Goal: Task Accomplishment & Management: Manage account settings

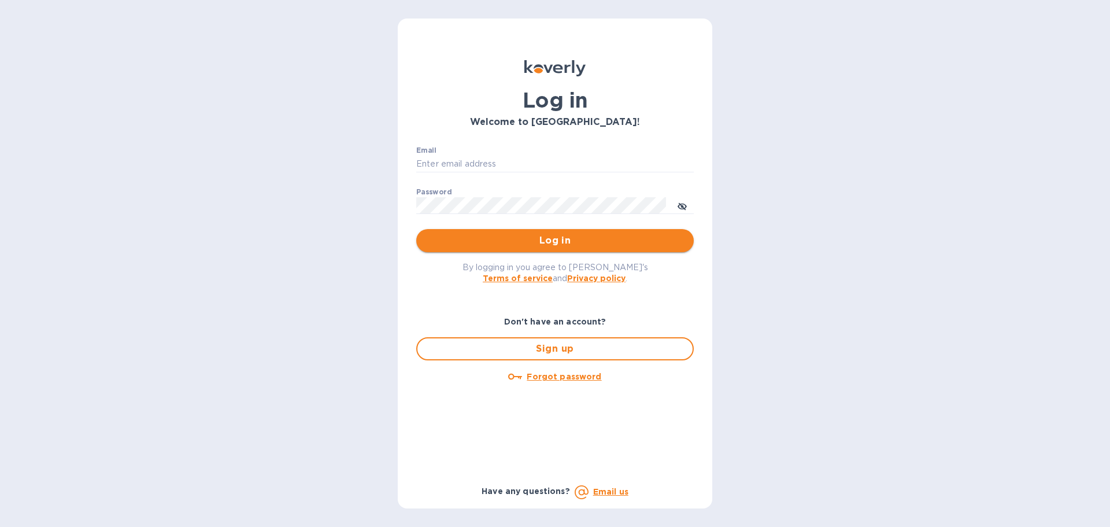
type input "ap@alumanate.com"
click at [571, 232] on button "Log in" at bounding box center [554, 240] width 277 height 23
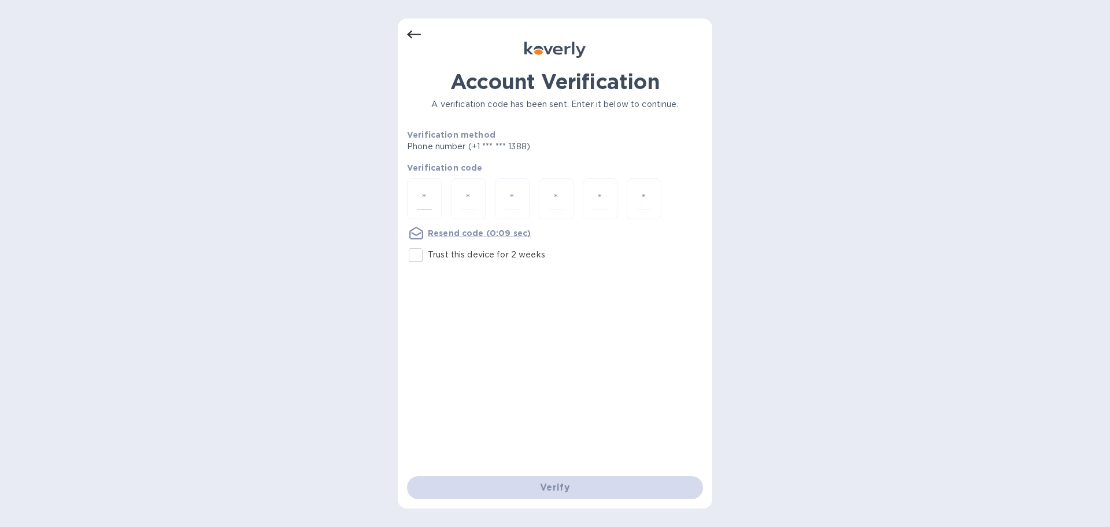
click at [429, 191] on input "number" at bounding box center [424, 198] width 15 height 21
type input "6"
type input "0"
type input "2"
type input "7"
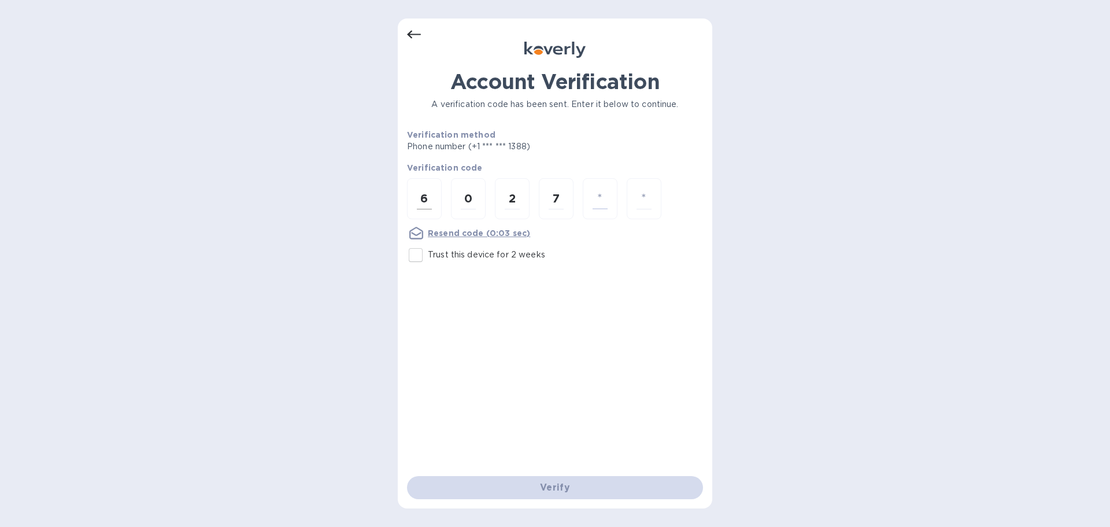
type input "2"
type input "6"
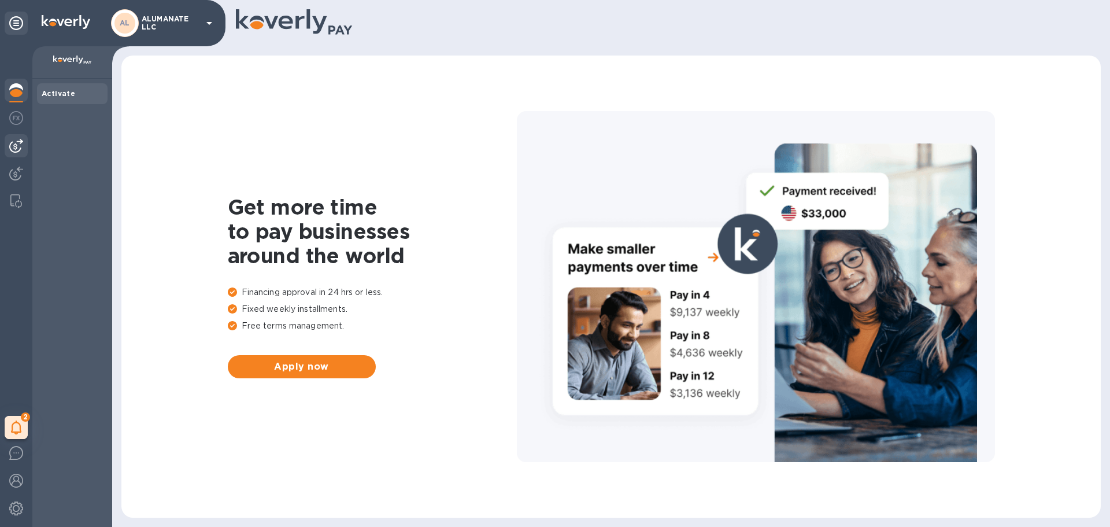
click at [17, 146] on img at bounding box center [16, 146] width 14 height 14
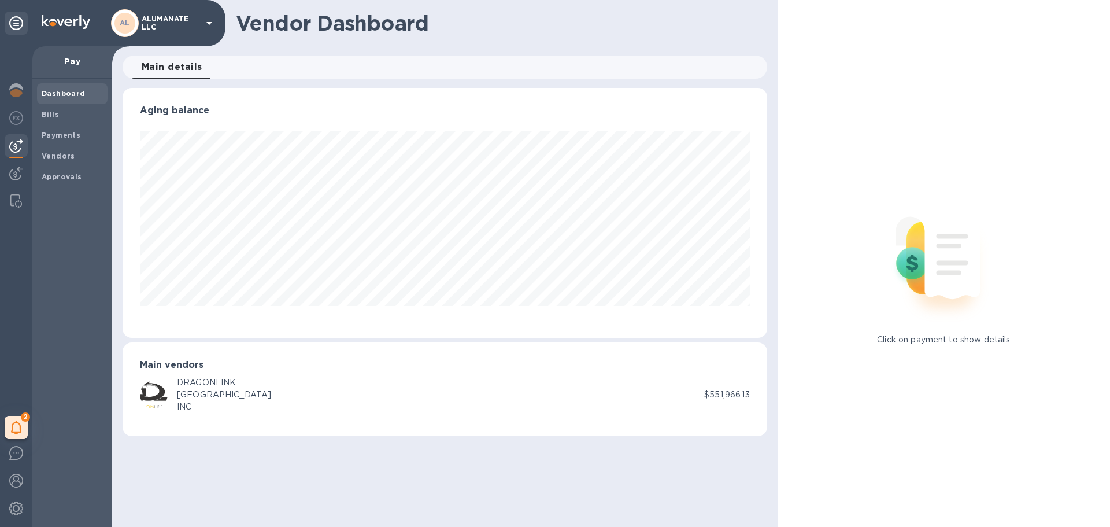
scroll to position [250, 644]
click at [66, 139] on b "Payments" at bounding box center [61, 135] width 39 height 9
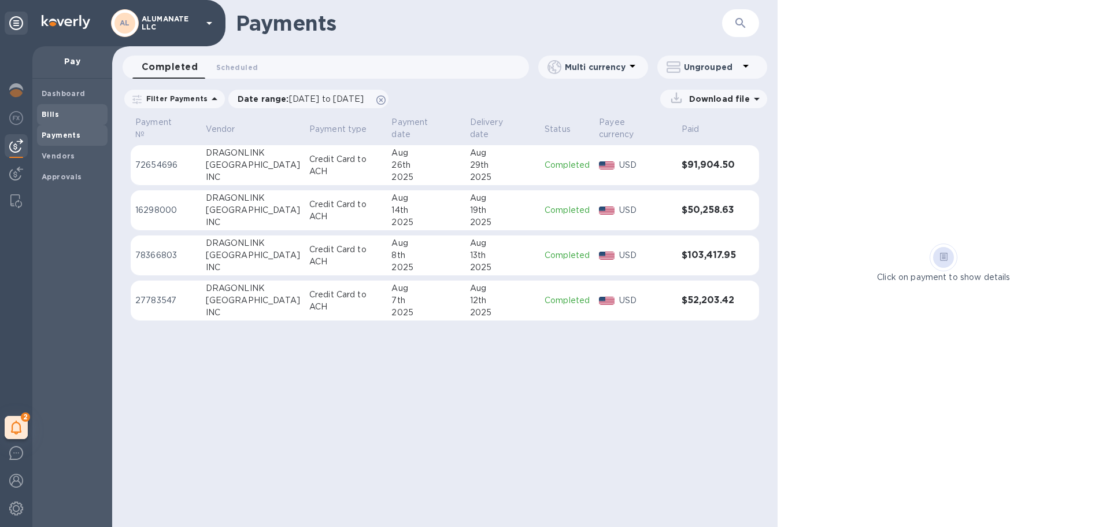
click at [62, 118] on span "Bills" at bounding box center [72, 115] width 61 height 12
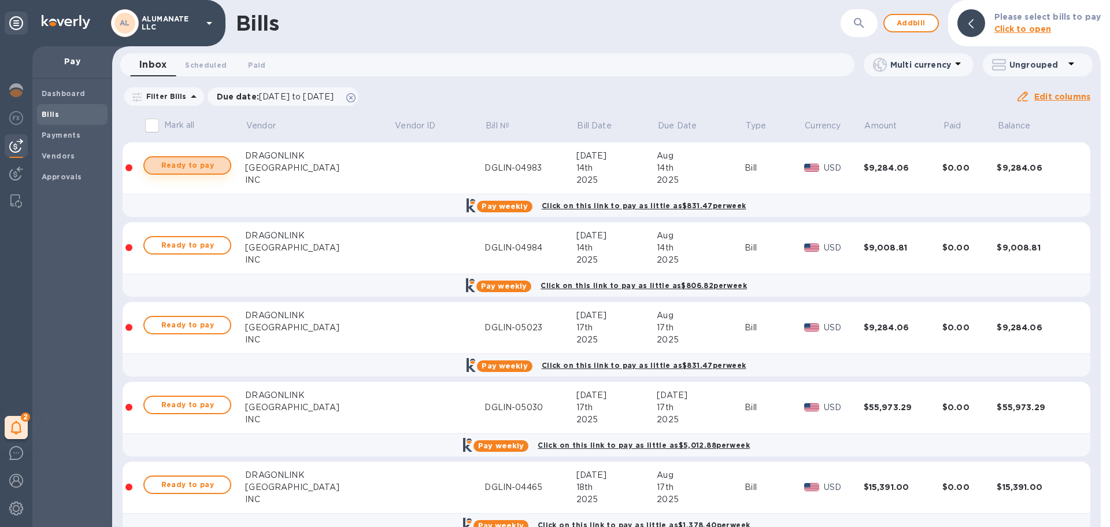
click at [177, 162] on span "Ready to pay" at bounding box center [187, 165] width 67 height 14
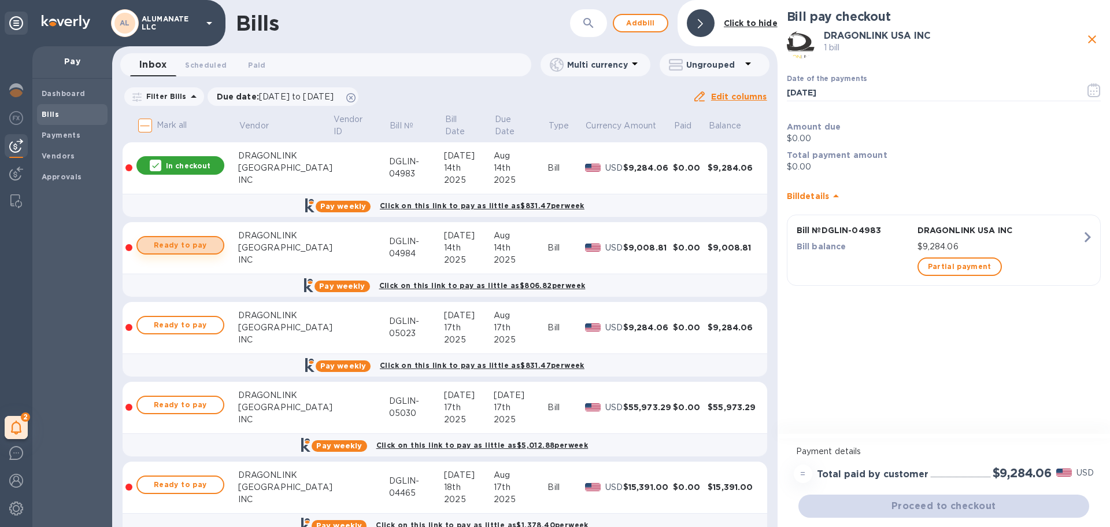
click at [180, 242] on span "Ready to pay" at bounding box center [180, 245] width 67 height 14
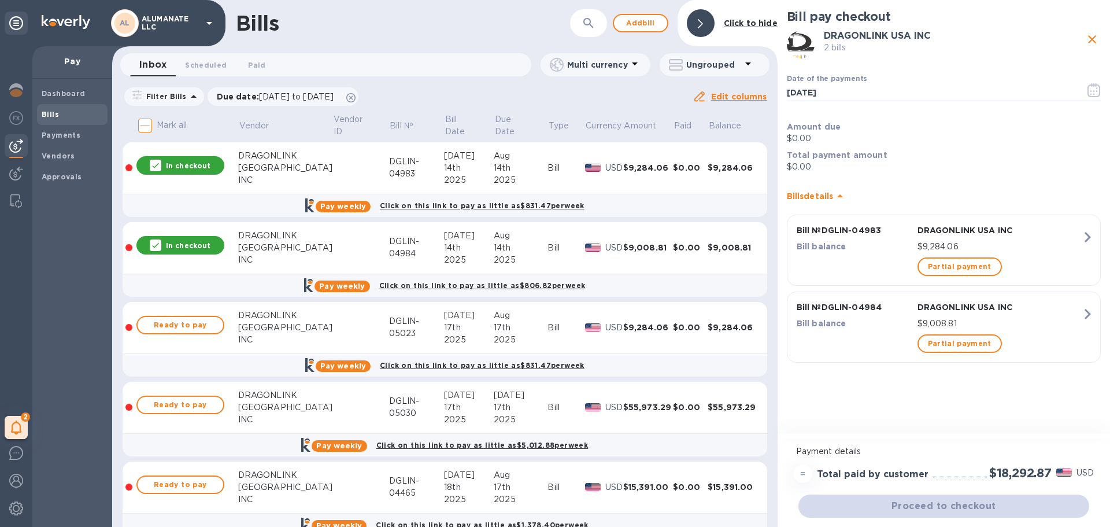
click at [187, 323] on span "Ready to pay" at bounding box center [180, 325] width 67 height 14
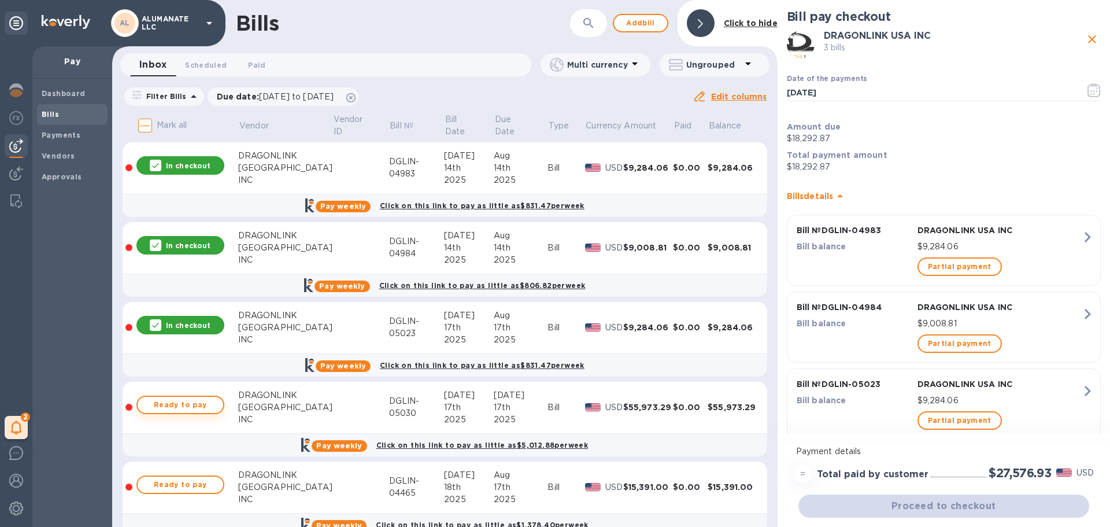
click at [195, 399] on span "Ready to pay" at bounding box center [180, 405] width 67 height 14
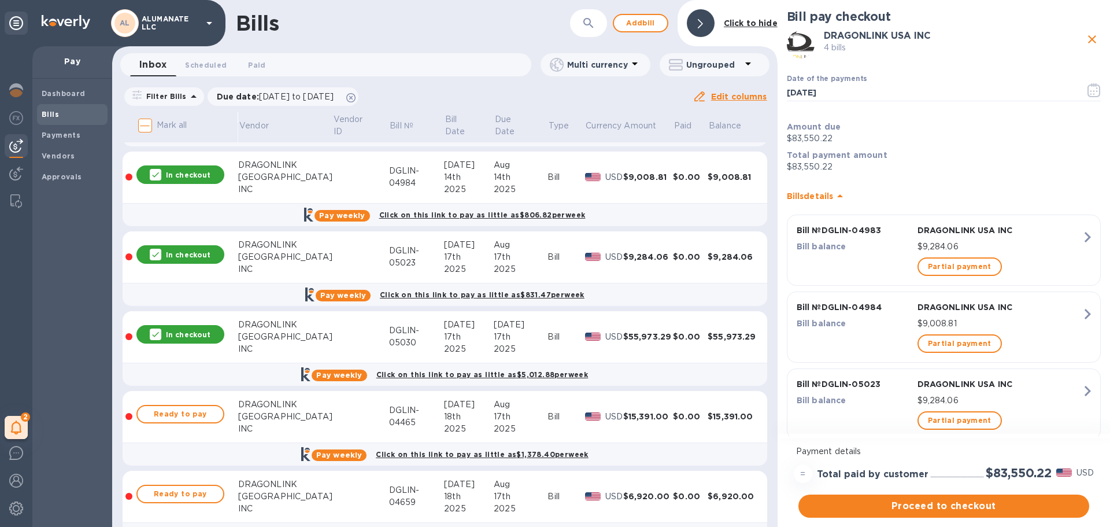
scroll to position [173, 0]
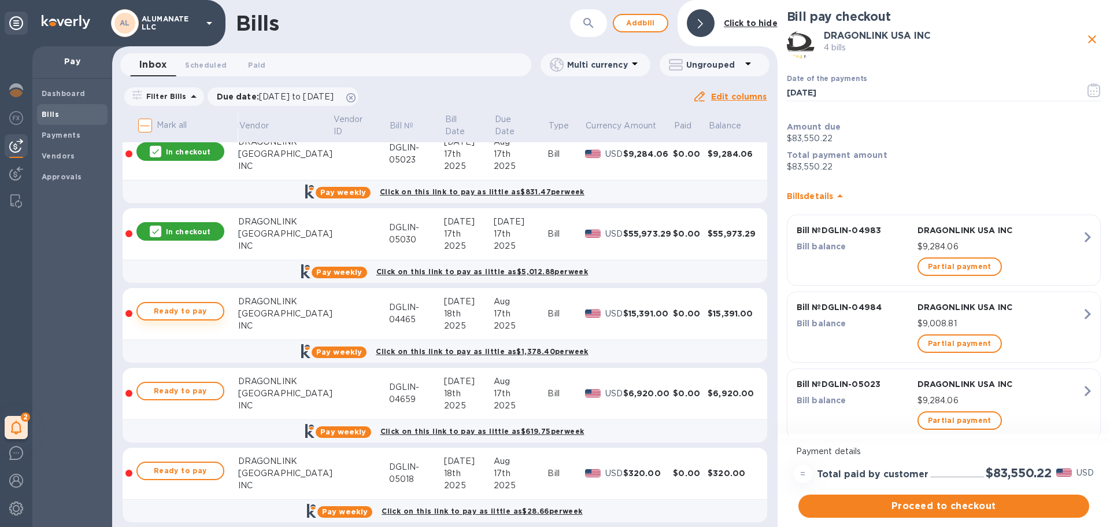
click at [176, 316] on span "Ready to pay" at bounding box center [180, 311] width 67 height 14
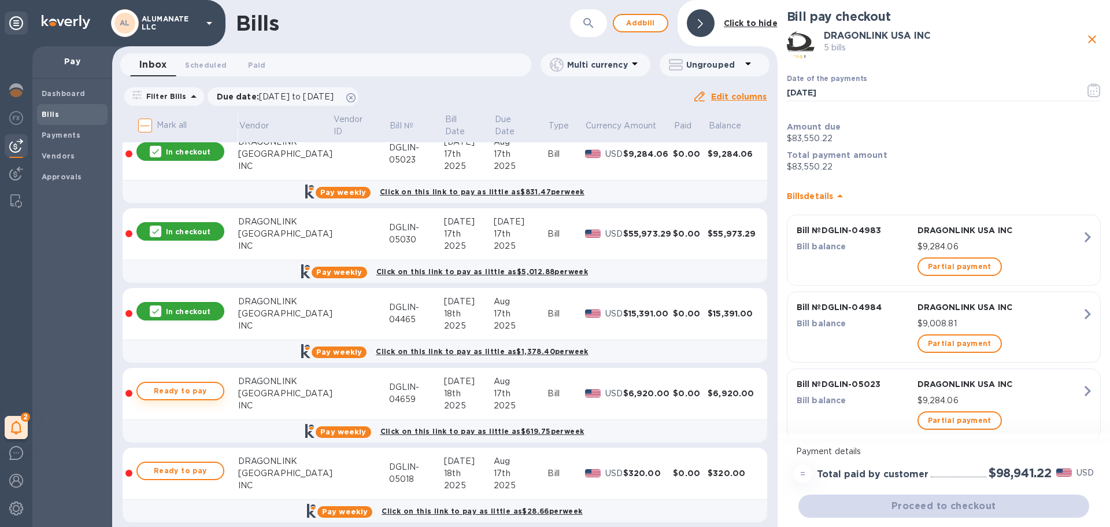
click at [185, 394] on span "Ready to pay" at bounding box center [180, 391] width 67 height 14
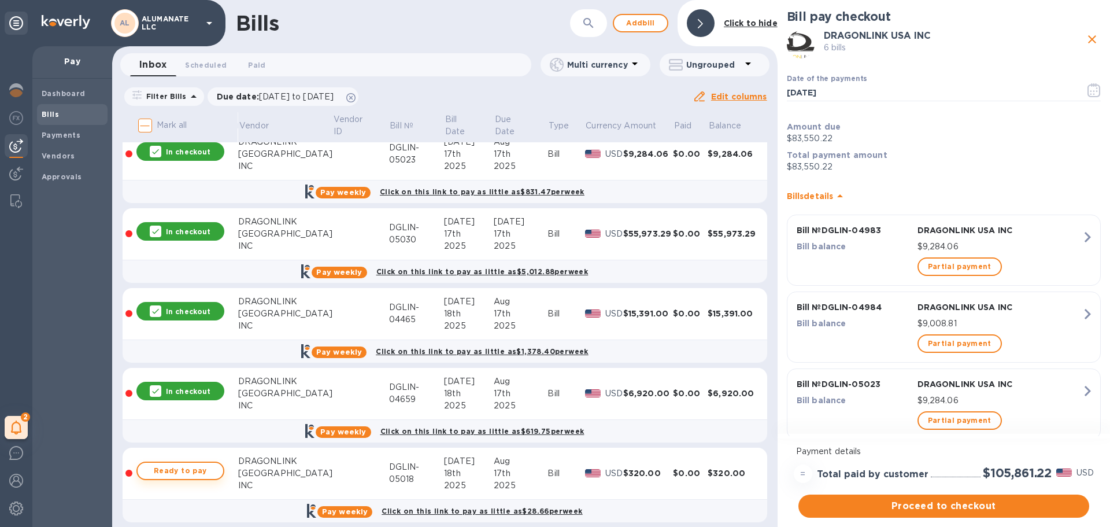
click at [195, 472] on span "Ready to pay" at bounding box center [180, 471] width 67 height 14
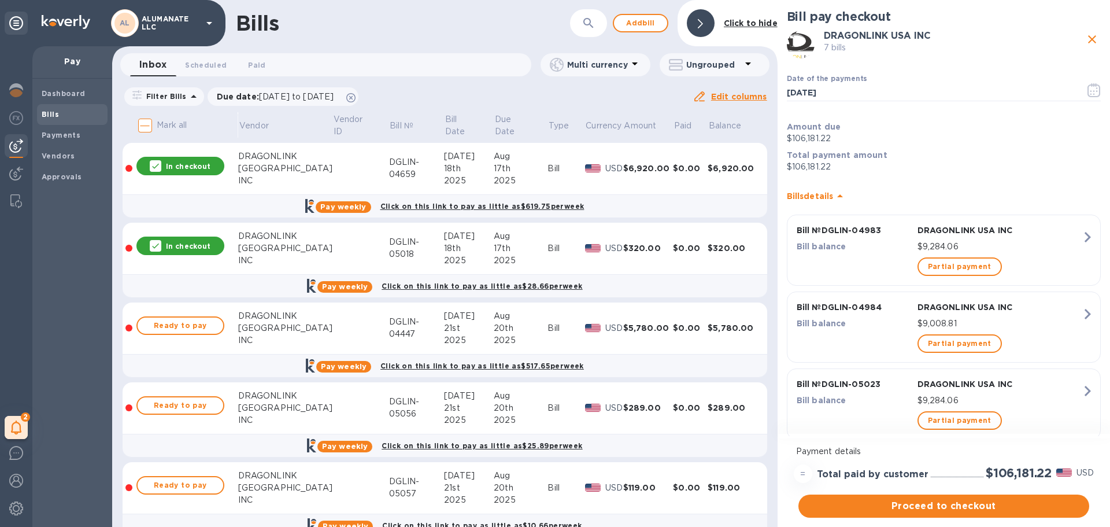
scroll to position [405, 0]
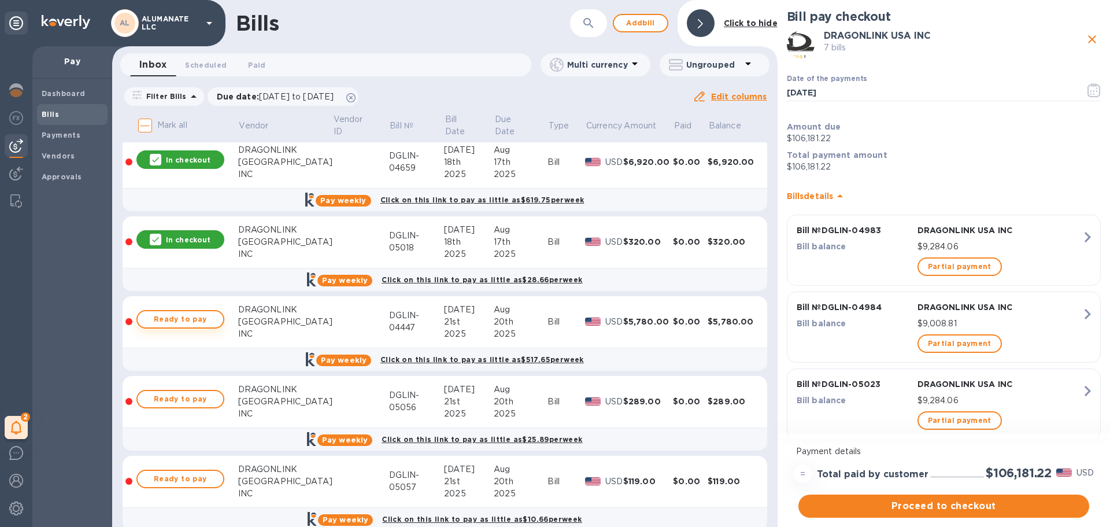
click at [179, 317] on span "Ready to pay" at bounding box center [180, 319] width 67 height 14
click at [194, 383] on td "Ready to pay" at bounding box center [186, 402] width 103 height 52
click at [195, 392] on span "Ready to pay" at bounding box center [180, 399] width 67 height 14
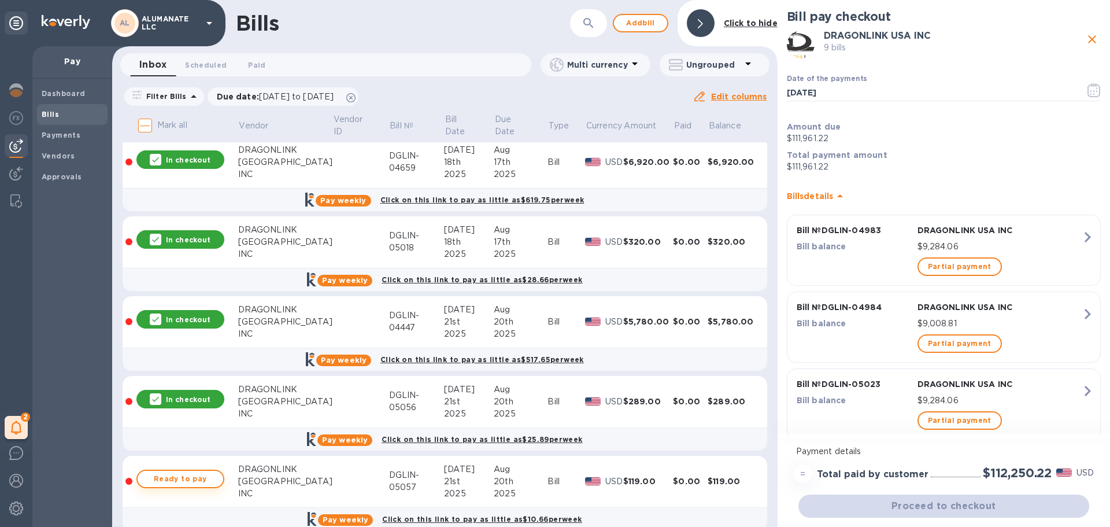
click at [198, 473] on span "Ready to pay" at bounding box center [180, 479] width 67 height 14
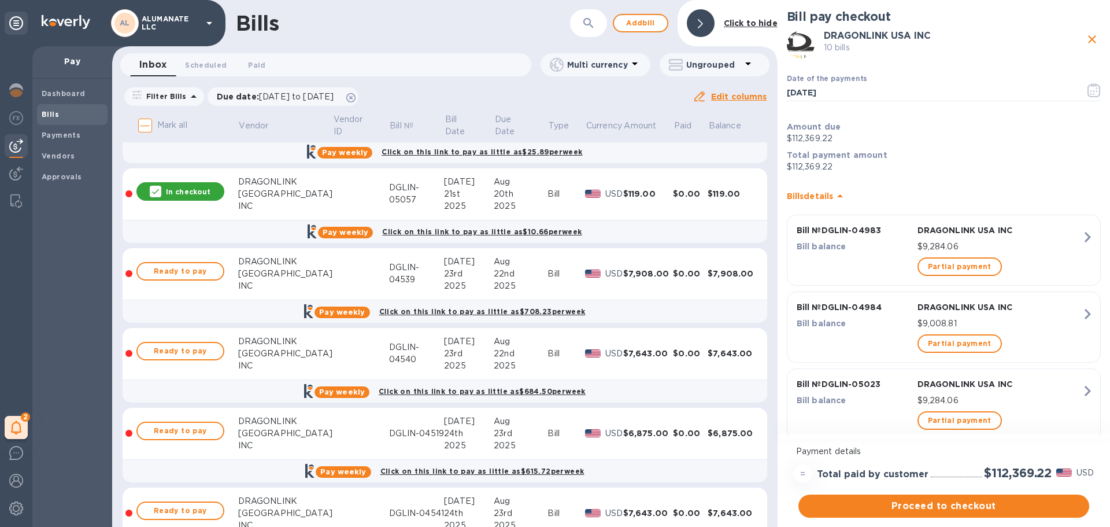
scroll to position [694, 0]
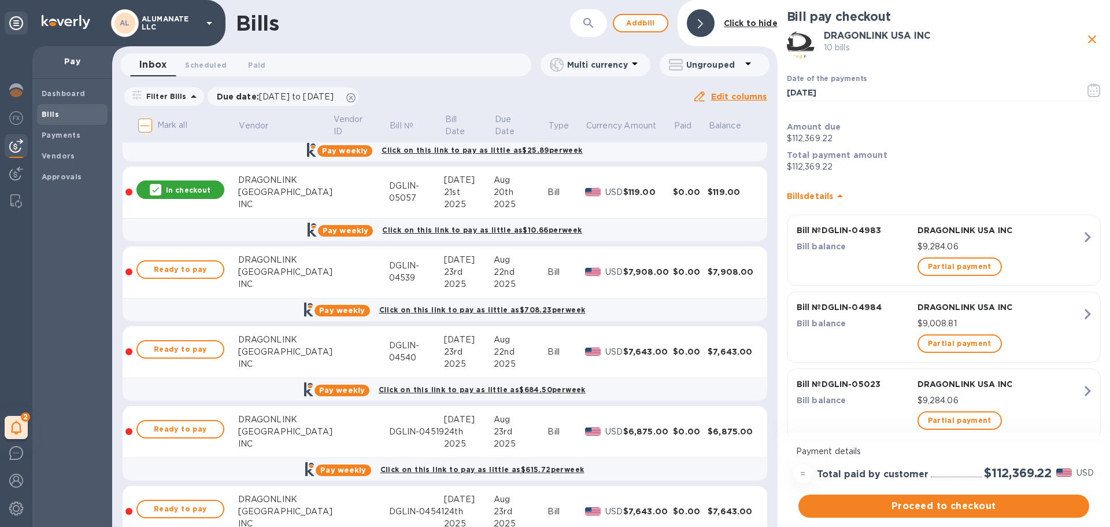
click at [161, 187] on div at bounding box center [156, 190] width 12 height 12
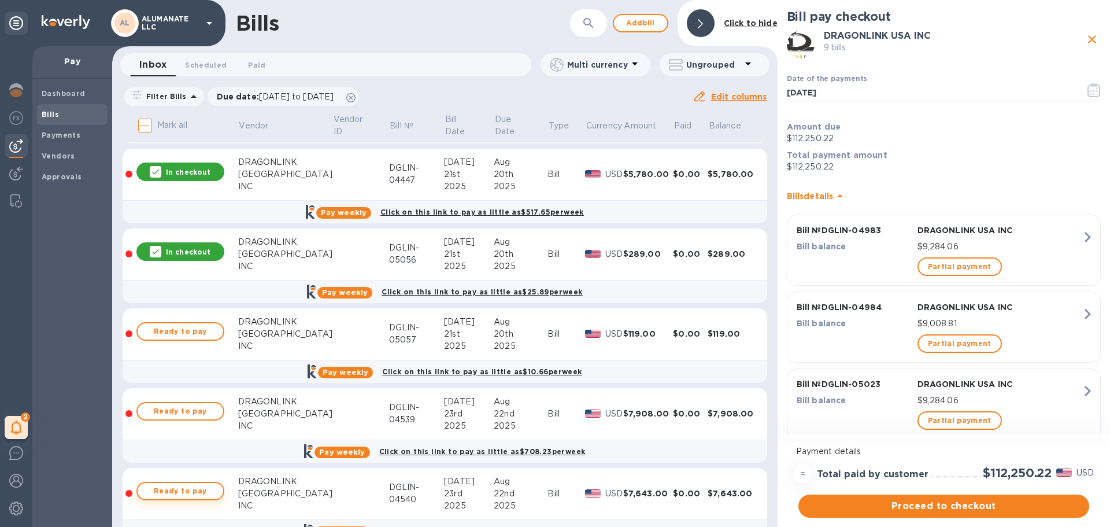
scroll to position [520, 0]
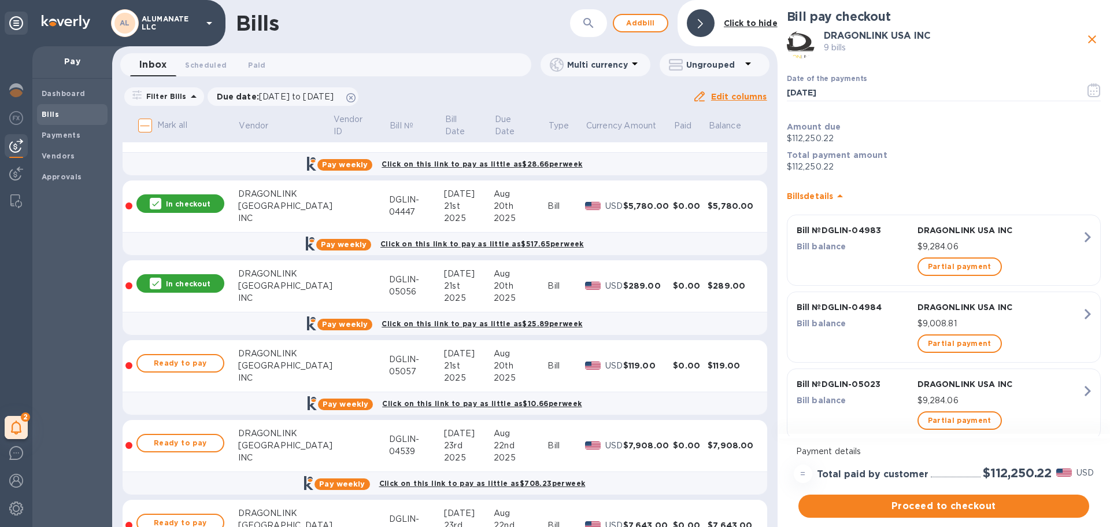
click at [177, 282] on p "In checkout" at bounding box center [188, 284] width 45 height 10
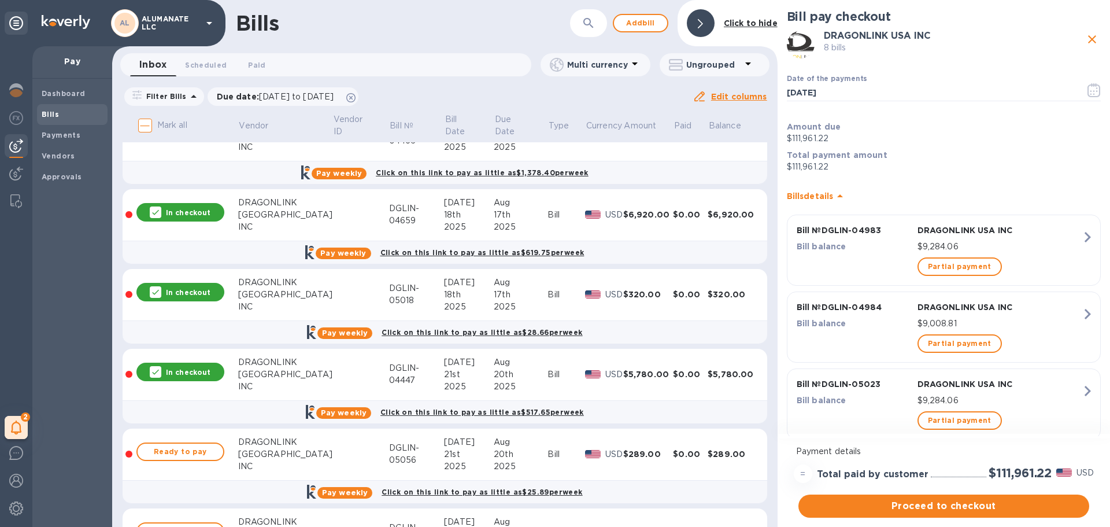
scroll to position [347, 0]
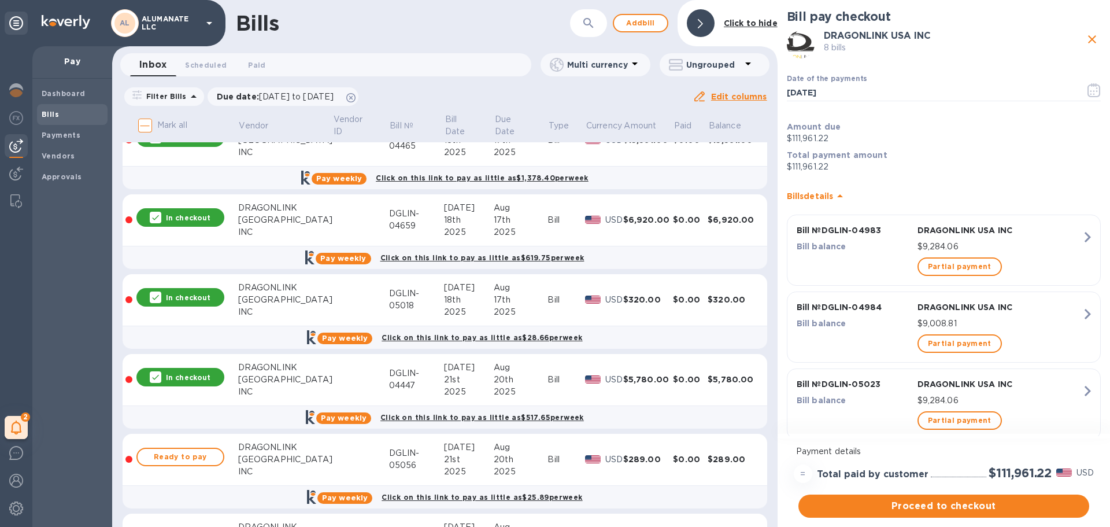
click at [180, 375] on p "In checkout" at bounding box center [188, 377] width 45 height 10
click at [187, 299] on p "In checkout" at bounding box center [188, 297] width 45 height 10
click at [190, 220] on p "In checkout" at bounding box center [188, 218] width 45 height 10
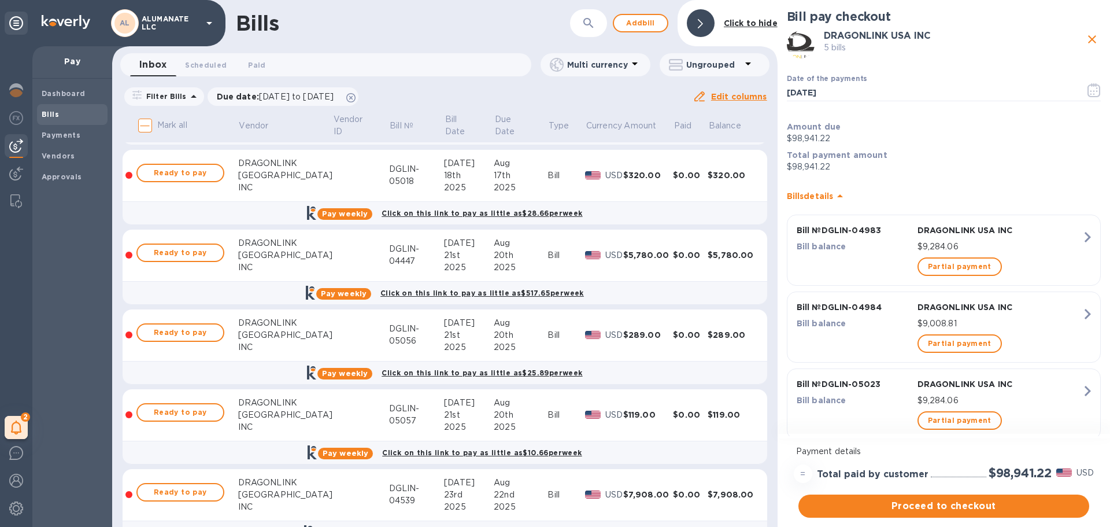
scroll to position [249, 0]
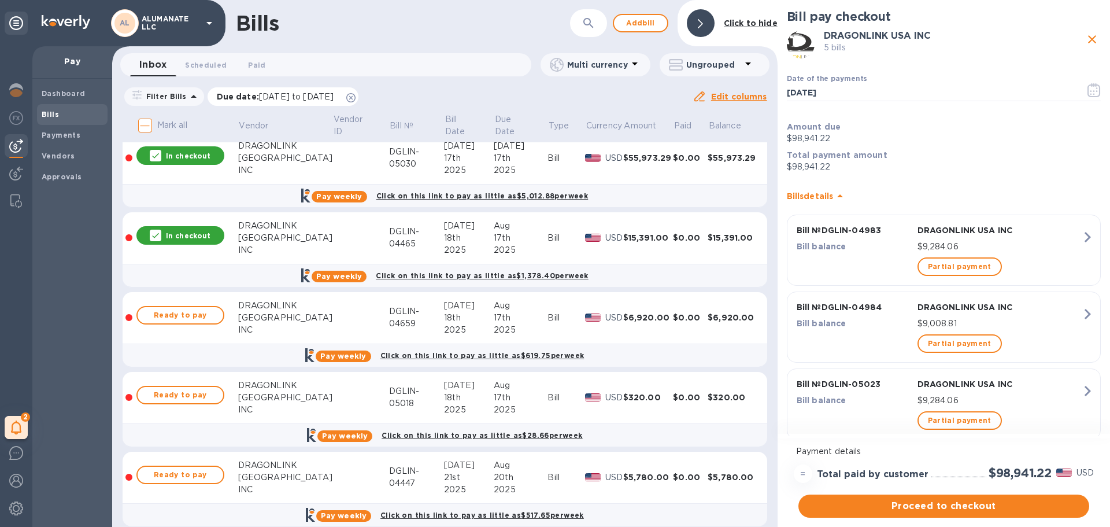
click at [355, 97] on icon at bounding box center [350, 97] width 9 height 9
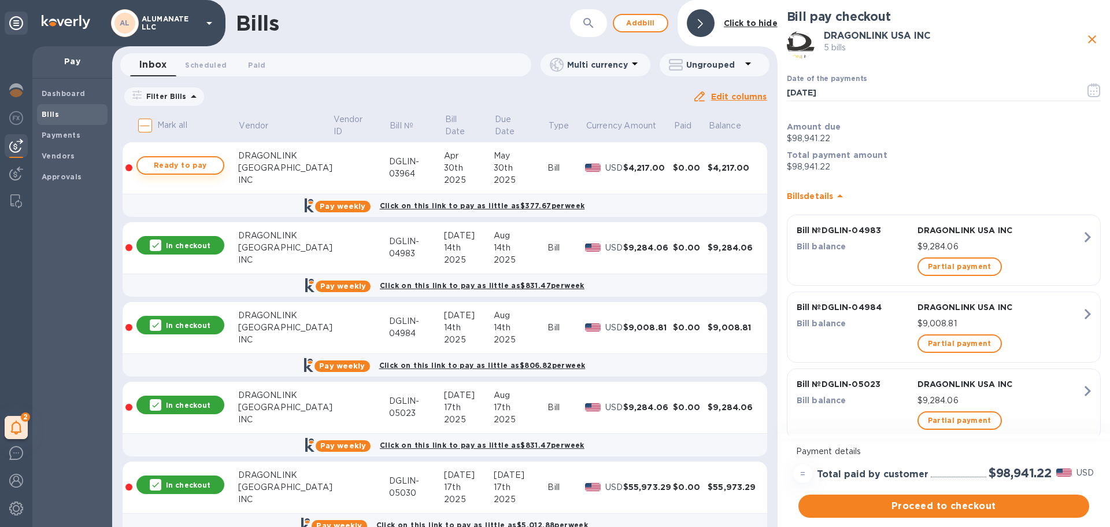
click at [186, 164] on span "Ready to pay" at bounding box center [180, 165] width 67 height 14
